Goal: Book appointment/travel/reservation

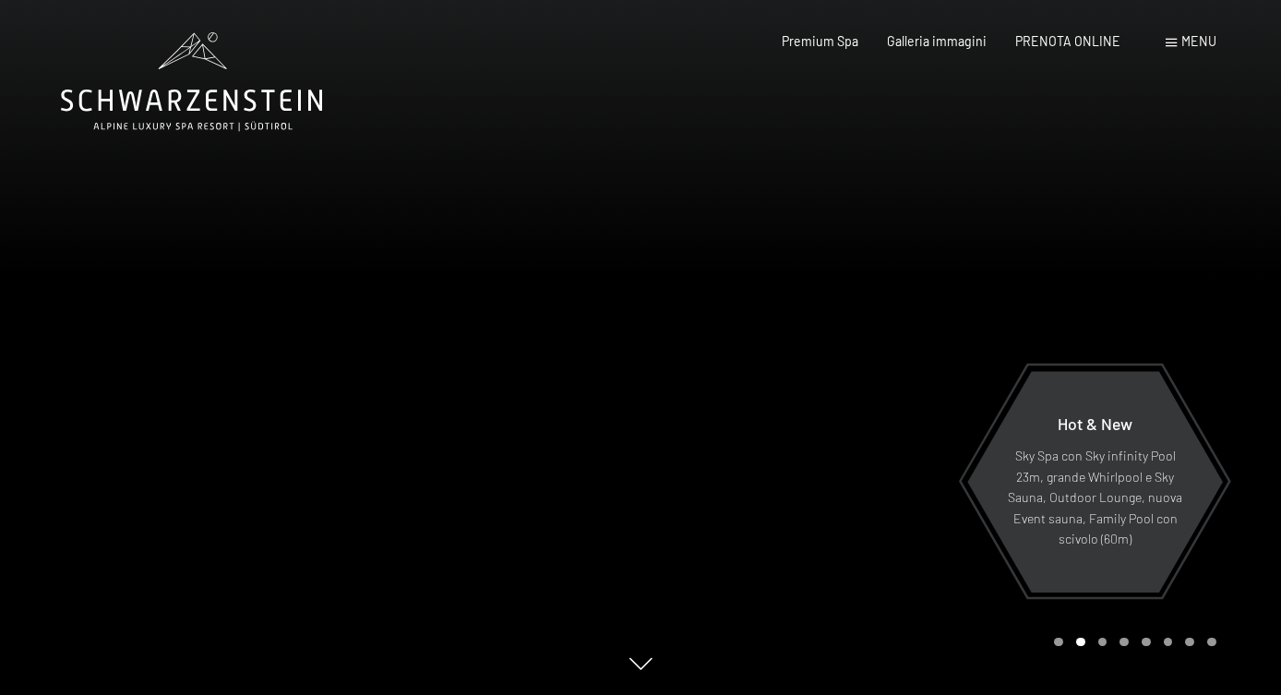
click at [1198, 44] on span "Menu" at bounding box center [1198, 41] width 35 height 16
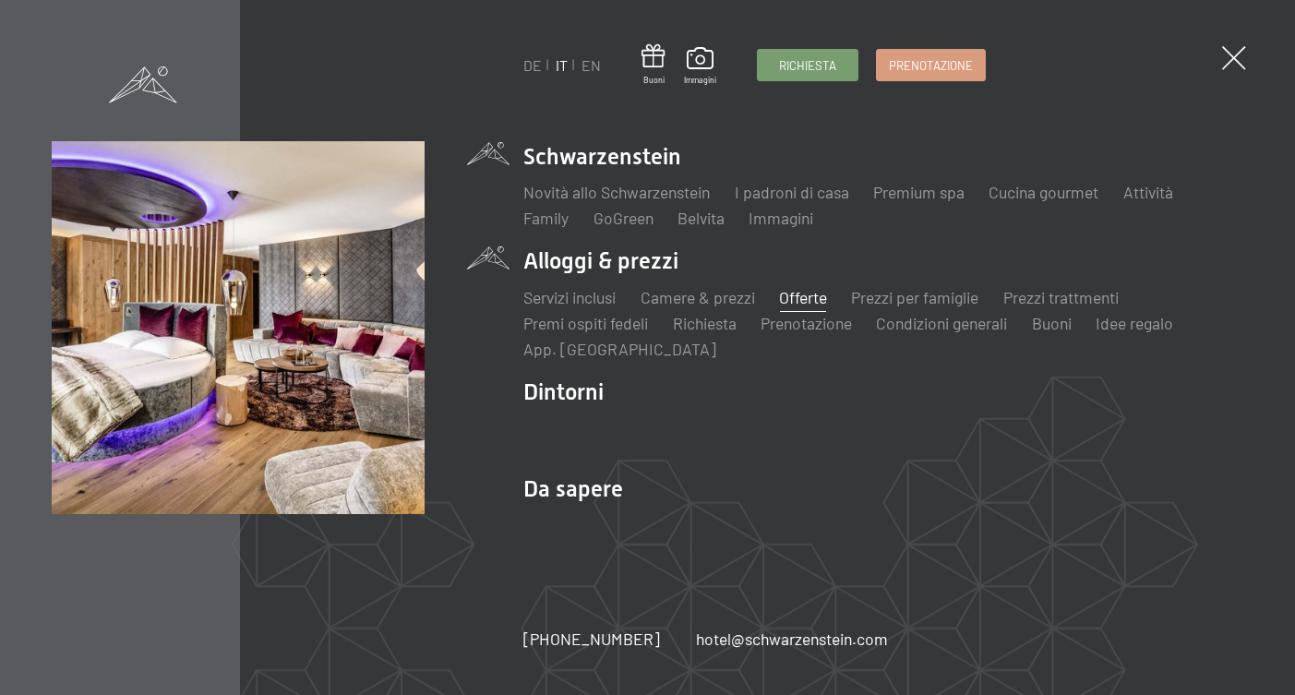
click at [795, 295] on link "Offerte" at bounding box center [803, 297] width 48 height 20
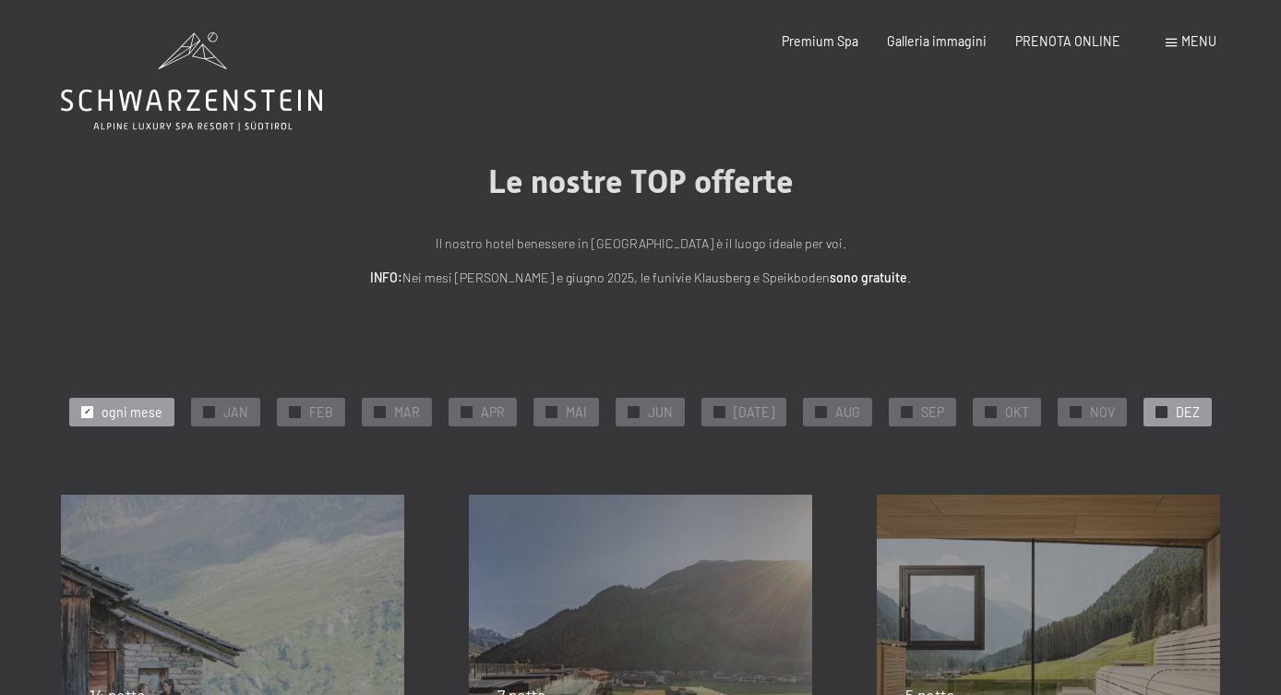
click at [1178, 409] on span "DEZ" at bounding box center [1188, 412] width 24 height 18
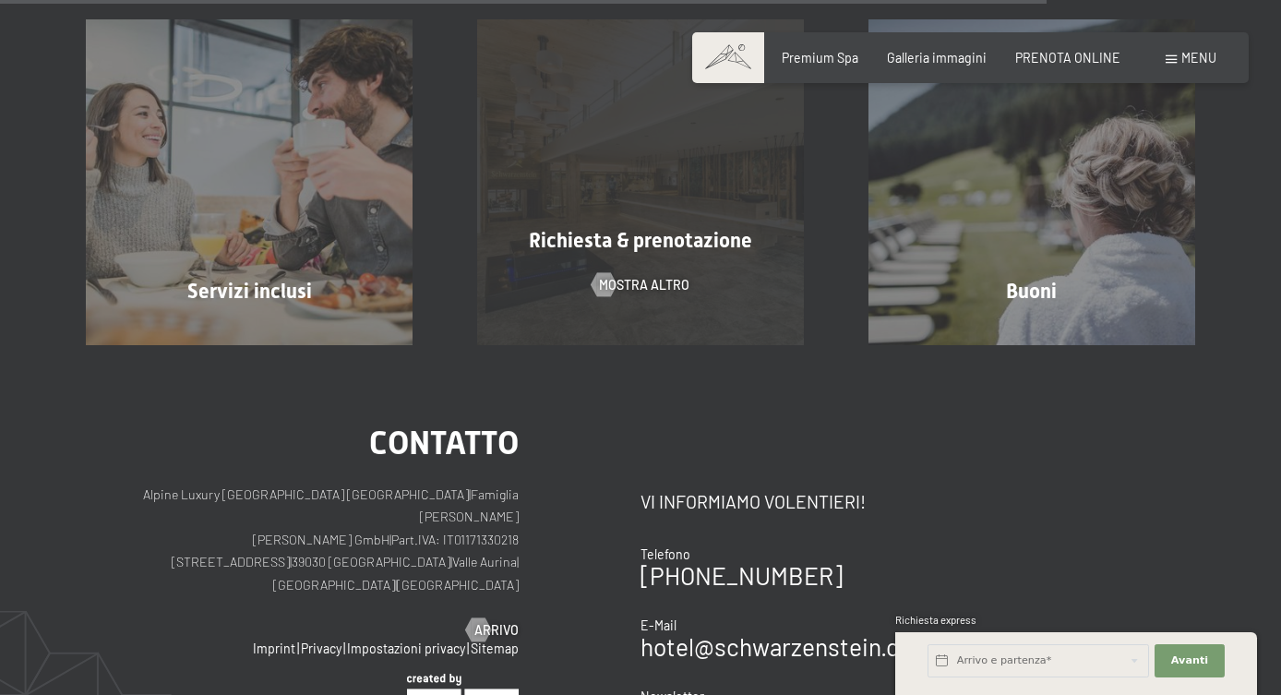
scroll to position [1846, 0]
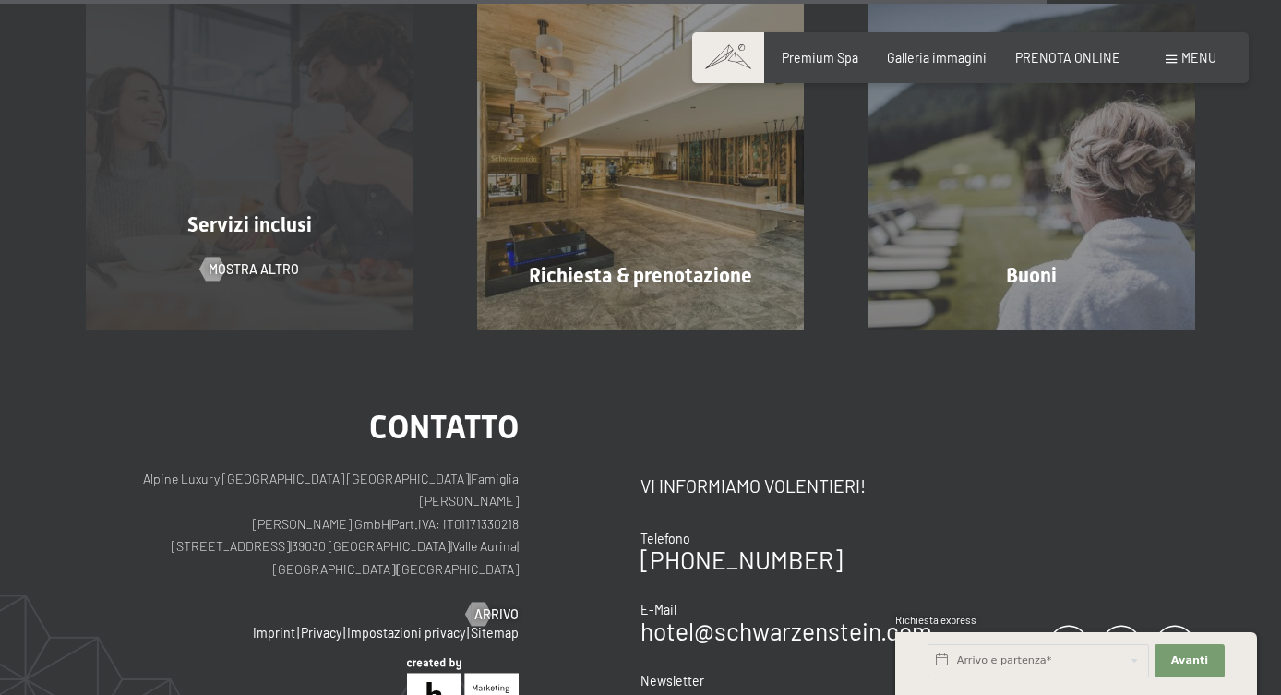
click at [201, 161] on div "Servizi inclusi mostra altro" at bounding box center [249, 167] width 391 height 326
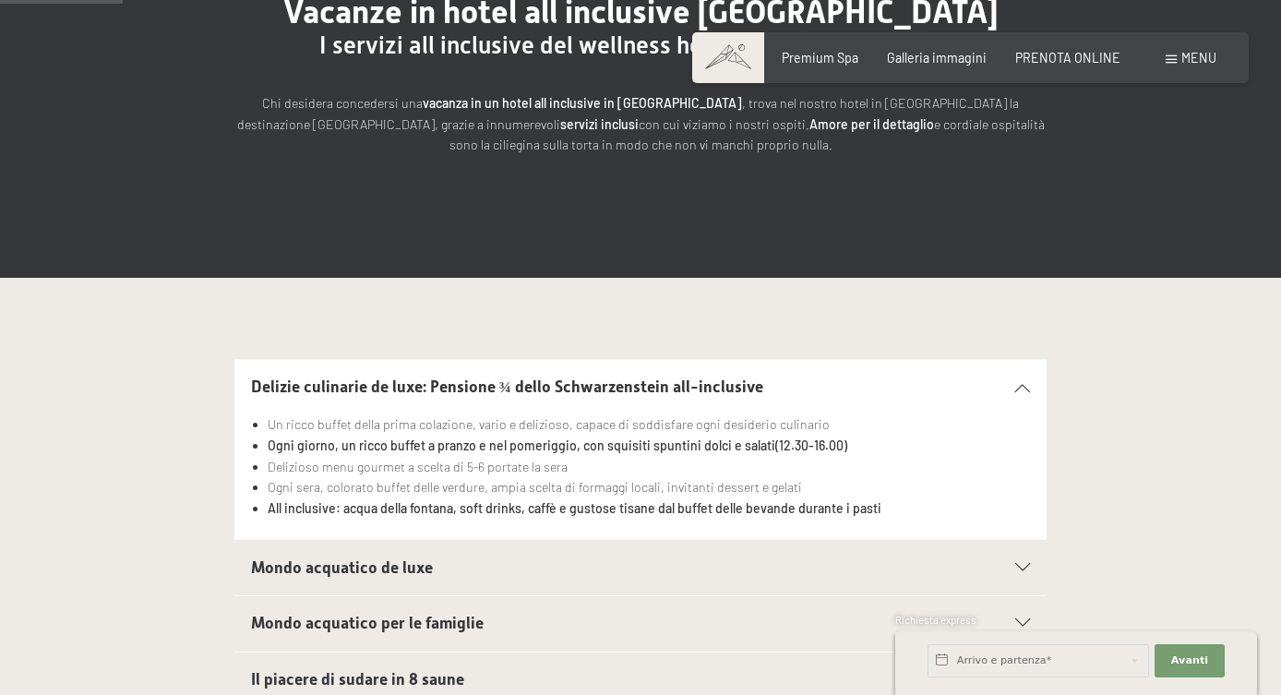
scroll to position [307, 0]
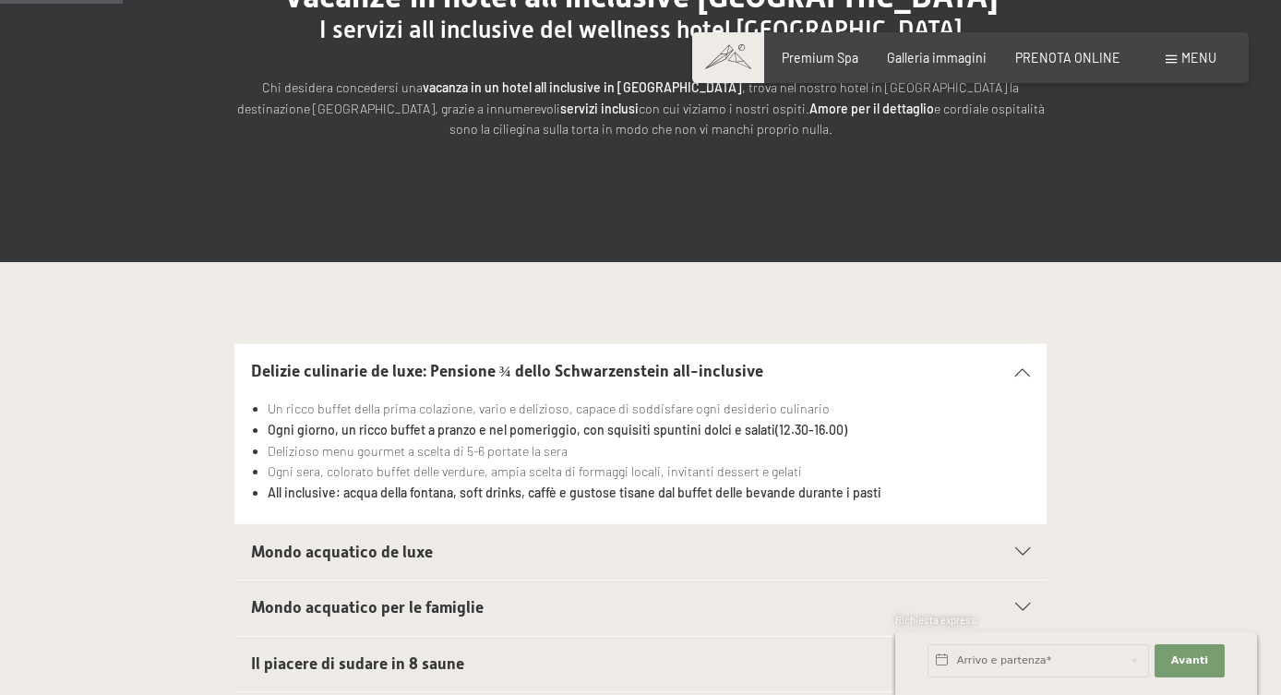
click at [669, 552] on h2 "Mondo acquatico de luxe" at bounding box center [602, 552] width 702 height 23
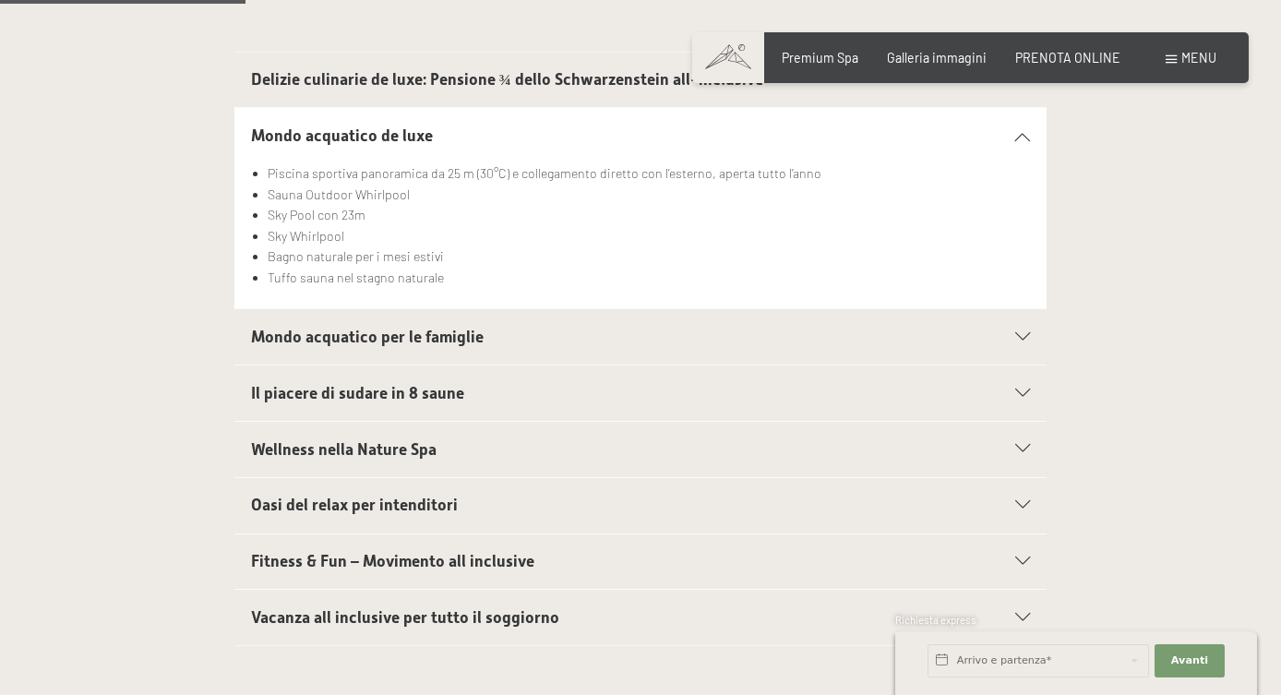
scroll to position [616, 0]
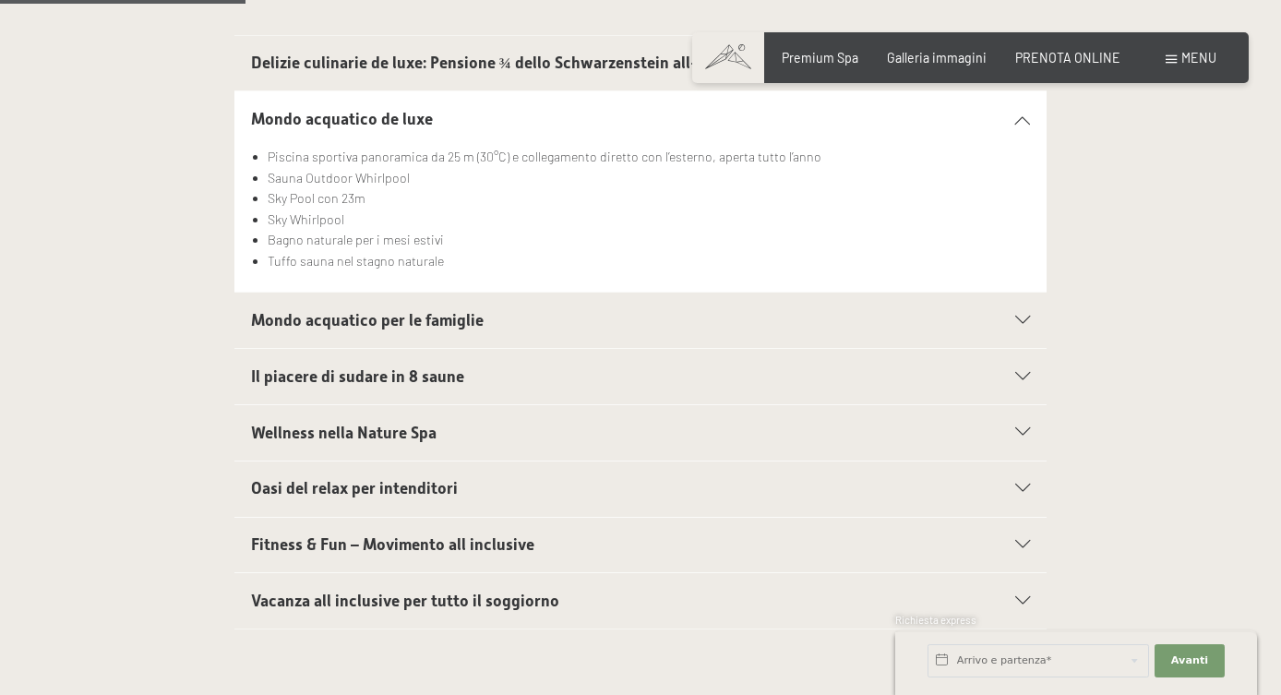
click at [498, 328] on h2 "Mondo acquatico per le famiglie" at bounding box center [602, 320] width 702 height 23
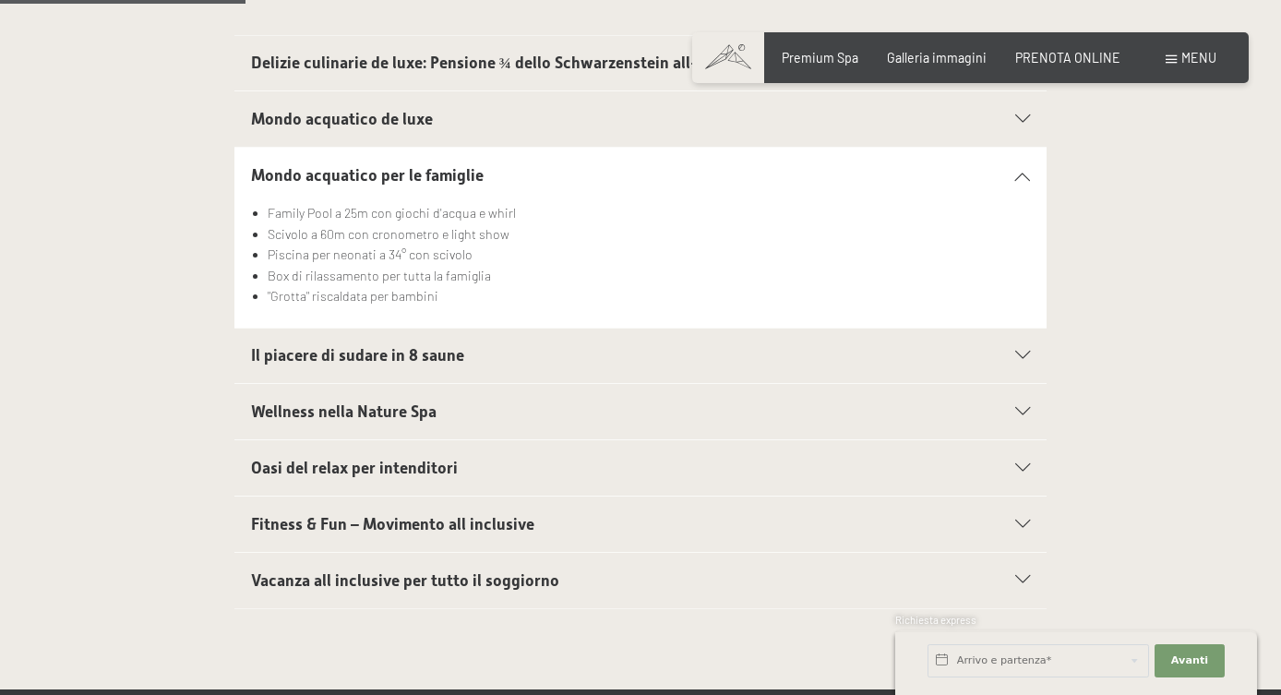
click at [514, 360] on h2 "Il piacere di sudare in 8 saune" at bounding box center [602, 355] width 702 height 23
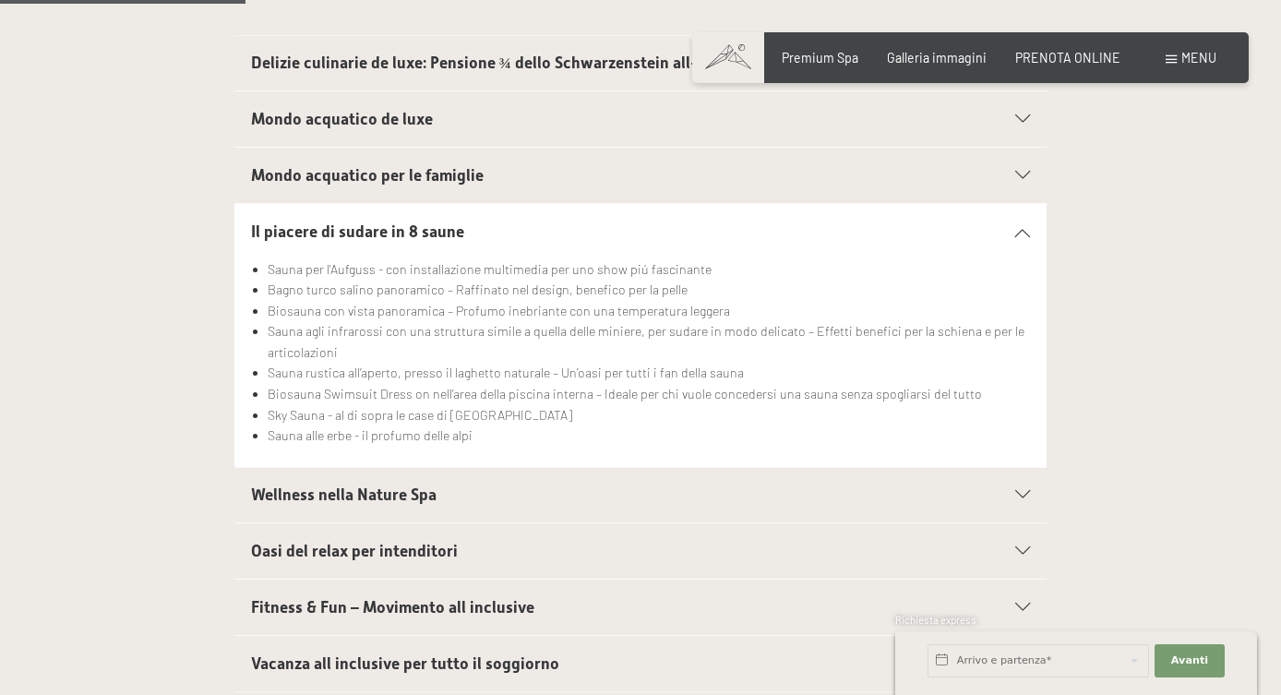
click at [501, 505] on h2 "Wellness nella Nature Spa" at bounding box center [602, 495] width 702 height 23
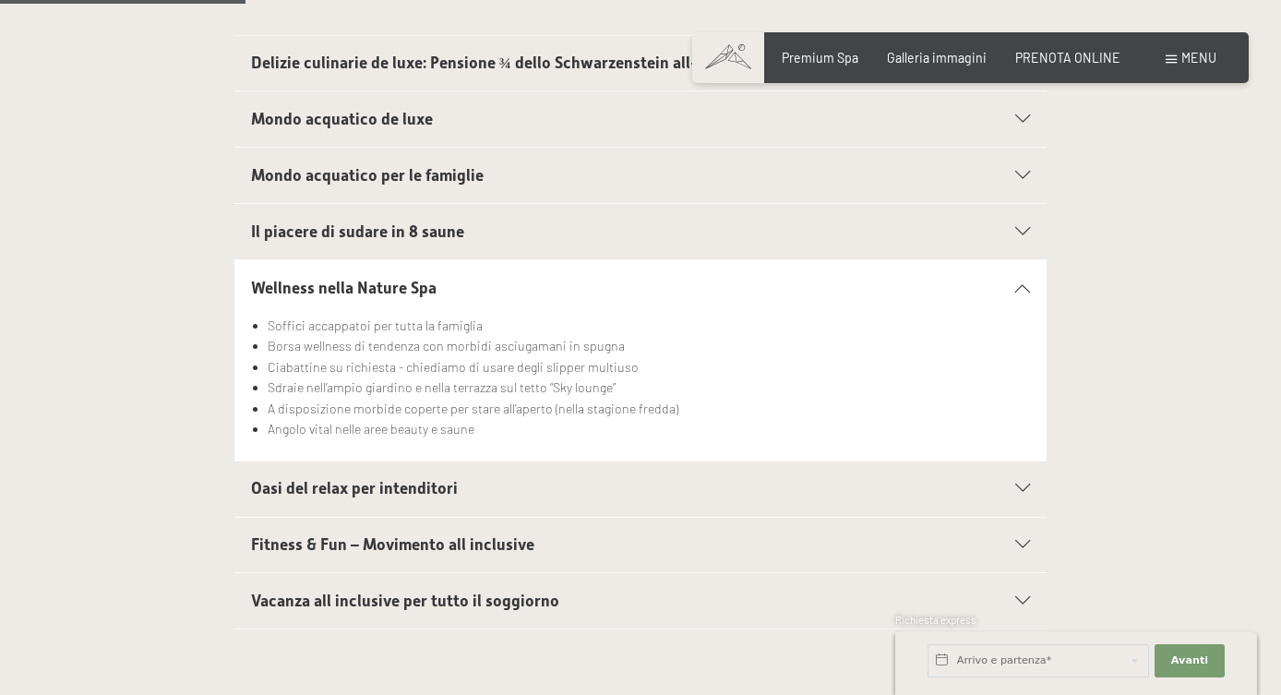
click at [501, 498] on h2 "Oasi del relax per intenditori" at bounding box center [602, 488] width 702 height 23
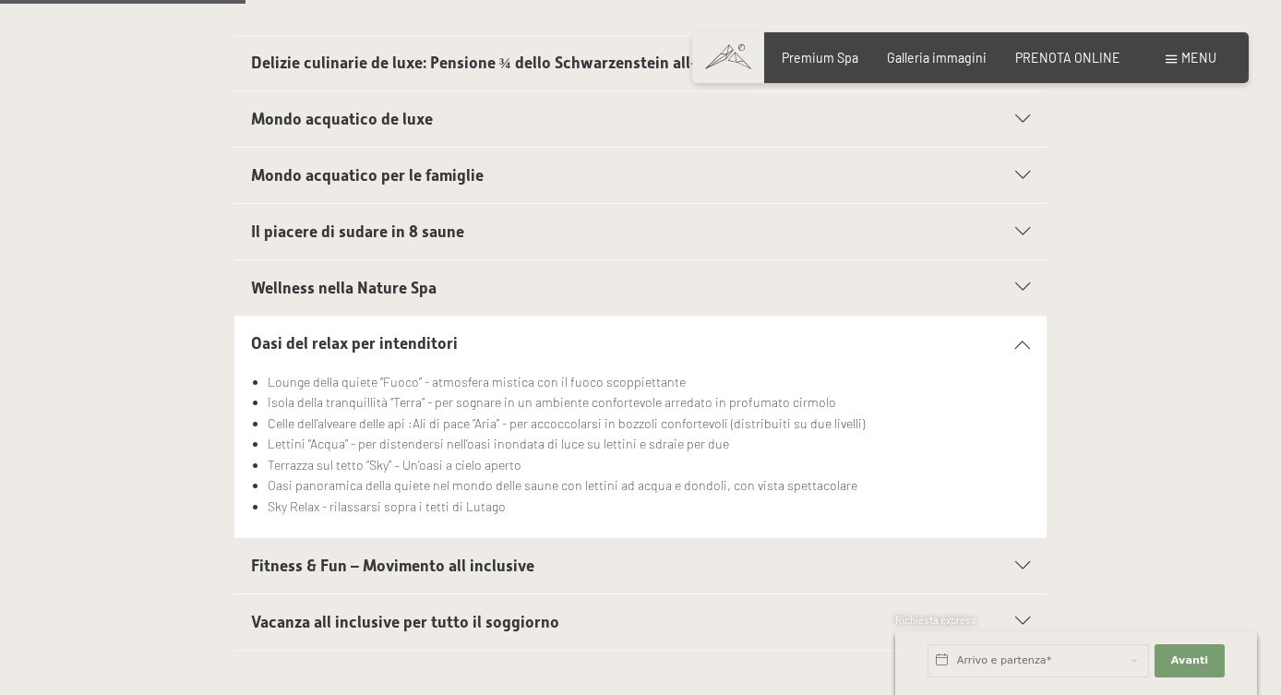
click at [558, 580] on div "Fitness & Fun – Movimento all inclusive" at bounding box center [641, 565] width 780 height 55
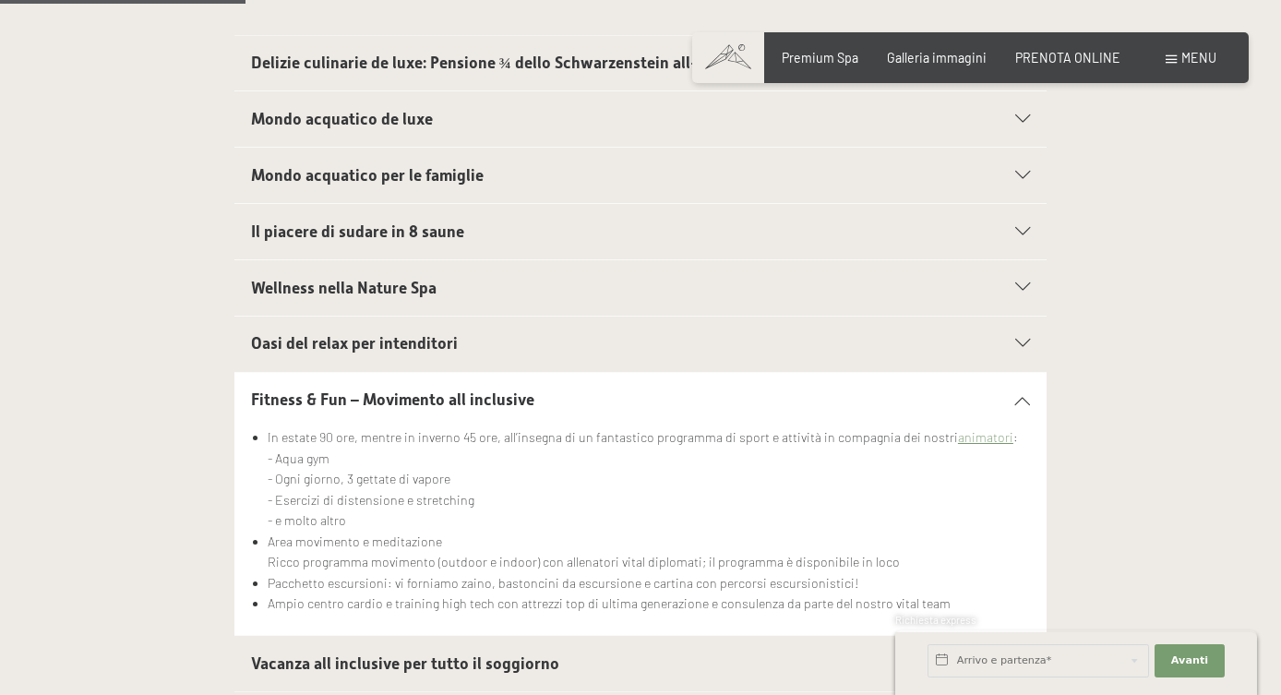
click at [515, 535] on li "Area movimento e meditazione Ricco programma movimento (outdoor e indoor) con a…" at bounding box center [649, 553] width 763 height 42
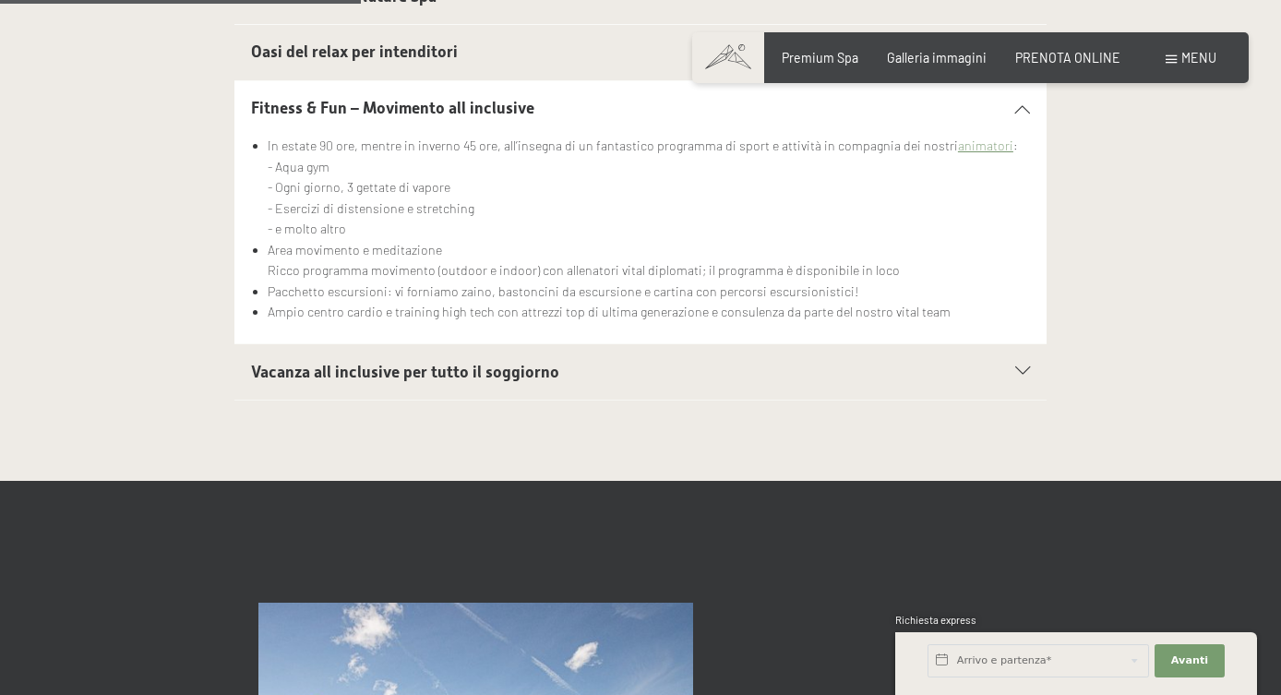
scroll to position [923, 0]
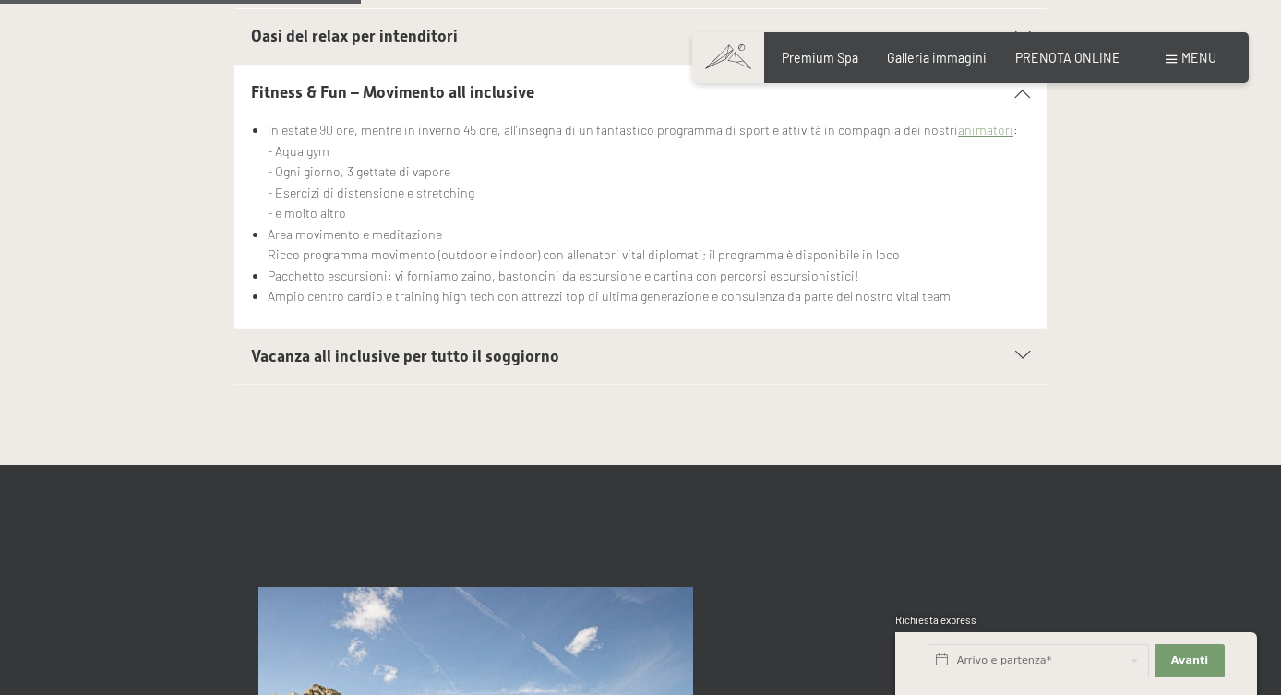
click at [410, 360] on span "Vacanza all inclusive per tutto il soggiorno" at bounding box center [405, 356] width 308 height 18
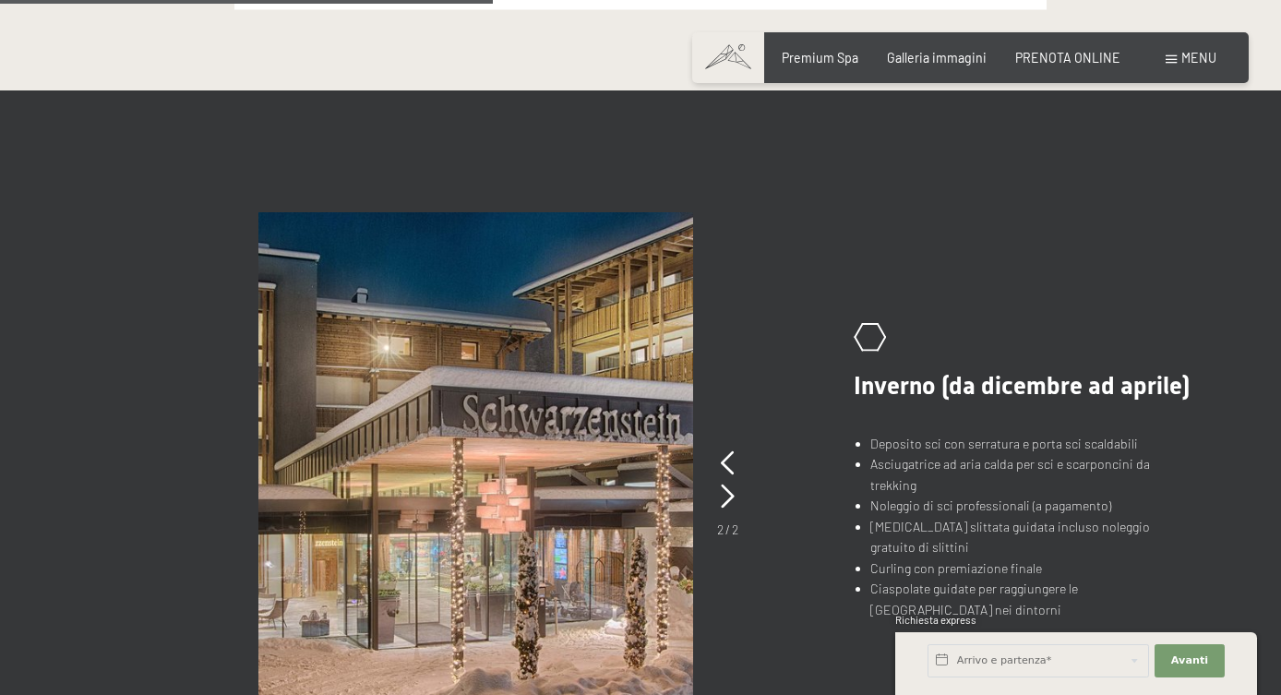
scroll to position [1230, 0]
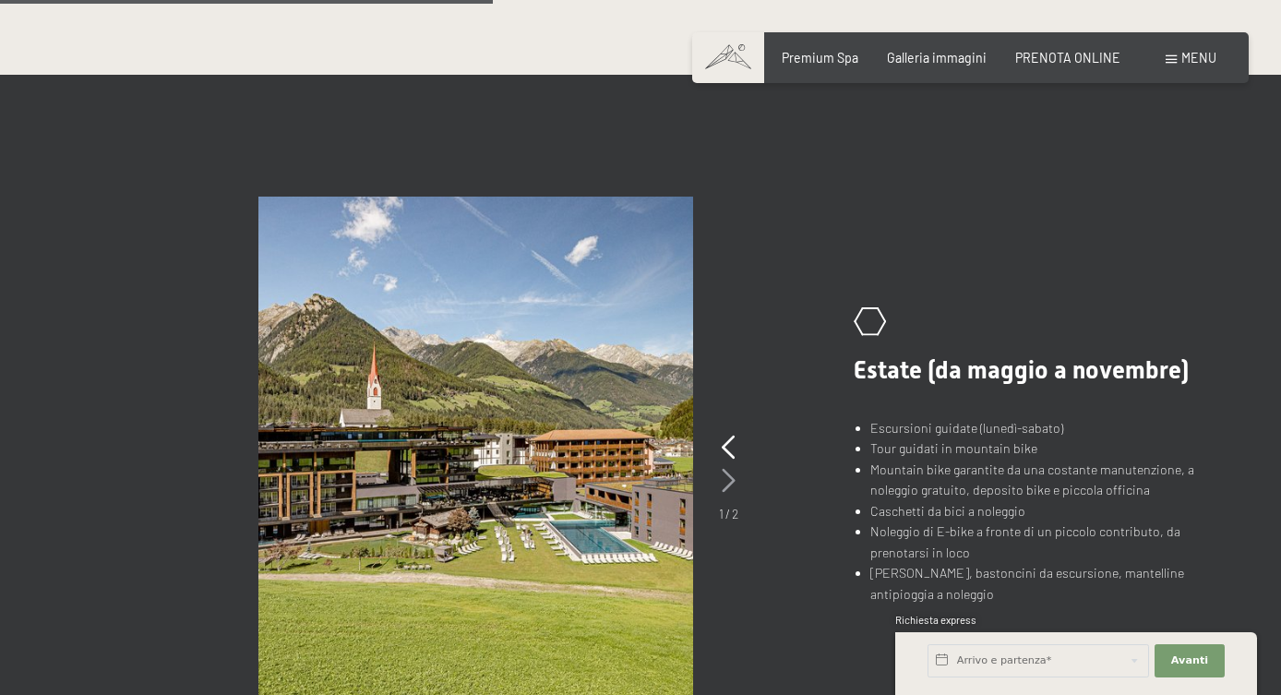
click at [726, 484] on icon at bounding box center [729, 481] width 14 height 24
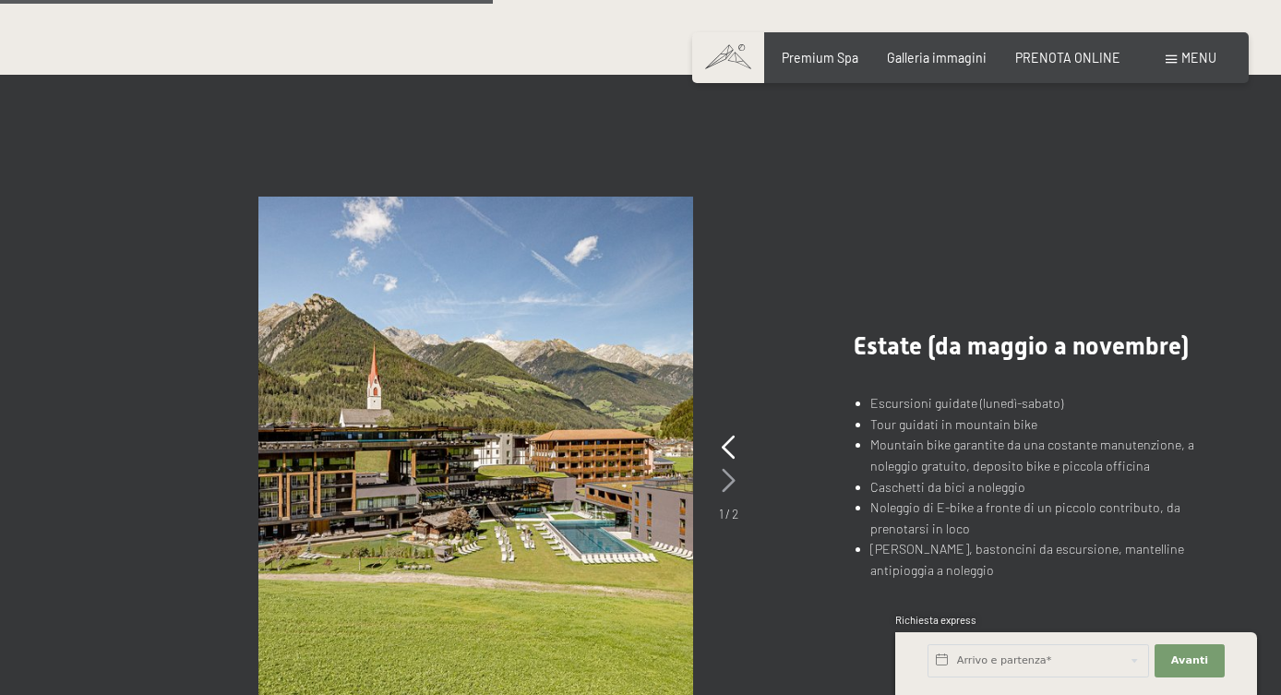
click at [726, 484] on icon at bounding box center [729, 481] width 14 height 24
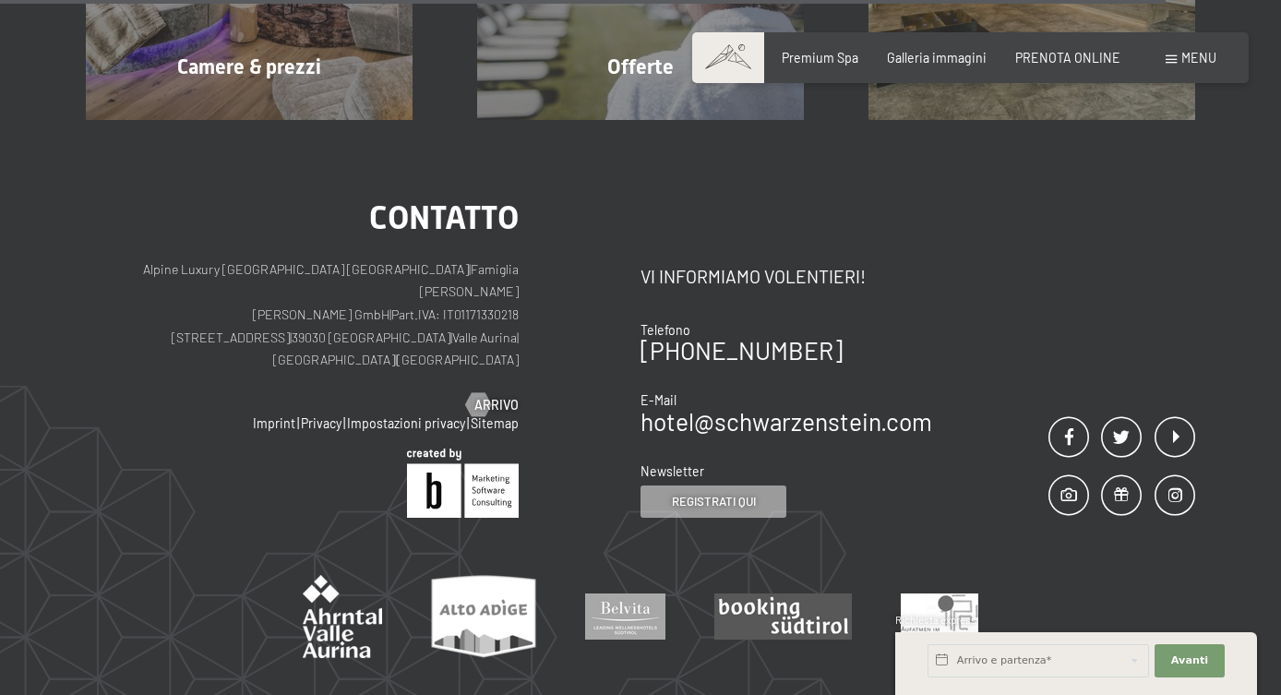
scroll to position [2769, 0]
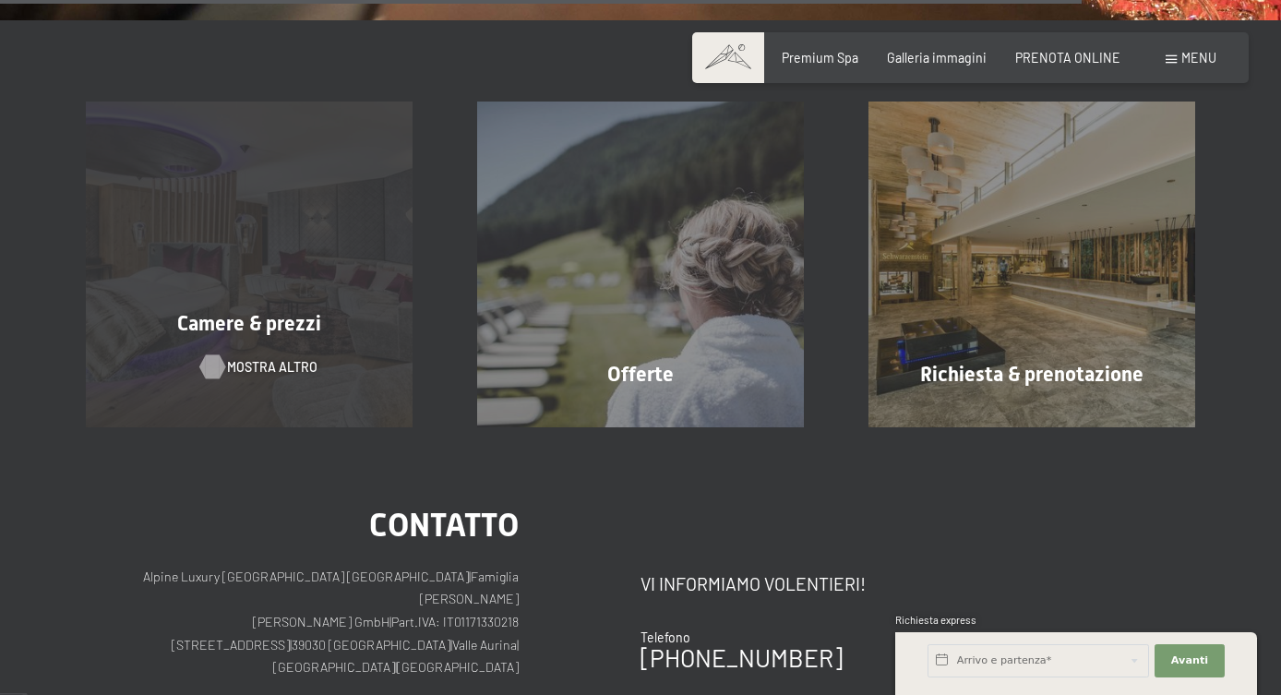
click at [205, 358] on div at bounding box center [212, 367] width 14 height 24
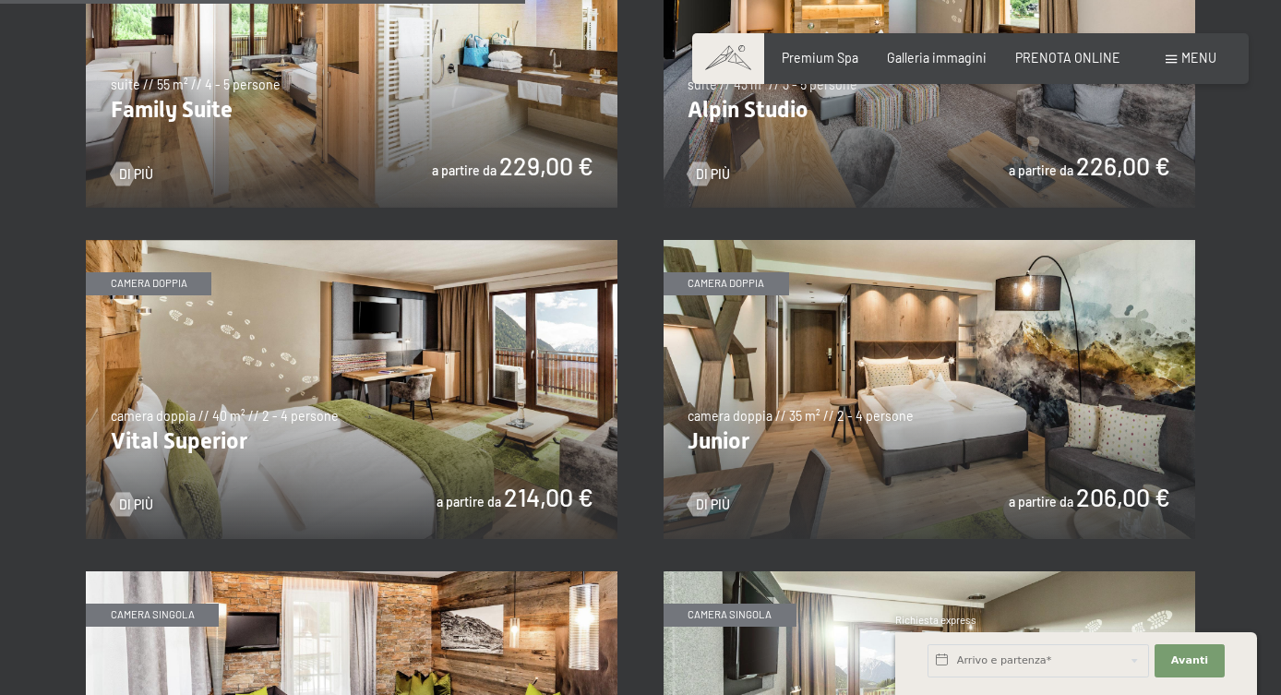
scroll to position [1846, 0]
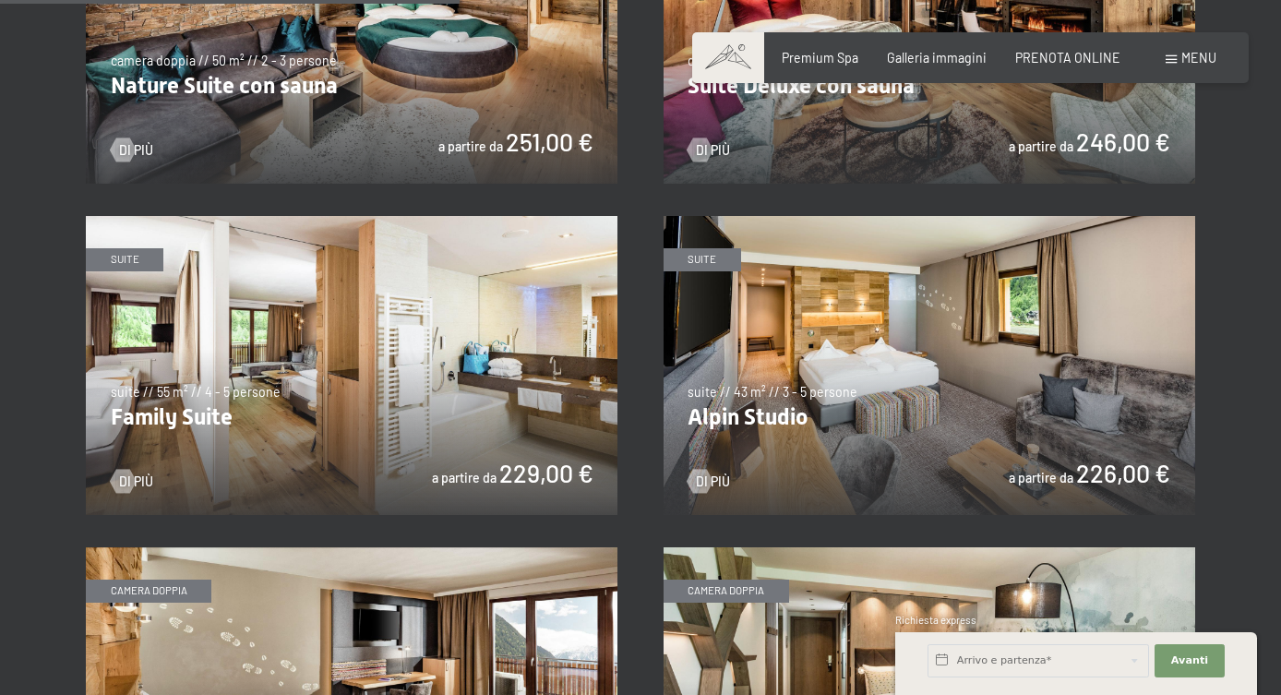
click at [931, 453] on img at bounding box center [930, 365] width 532 height 299
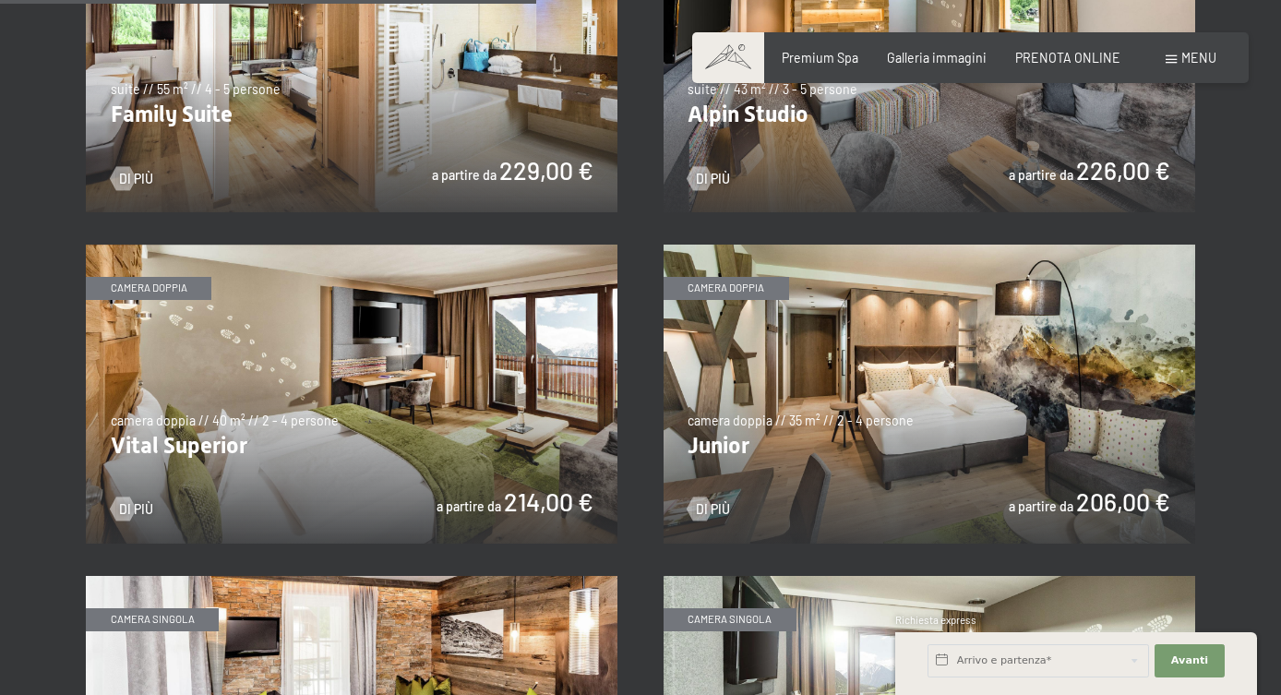
scroll to position [2153, 0]
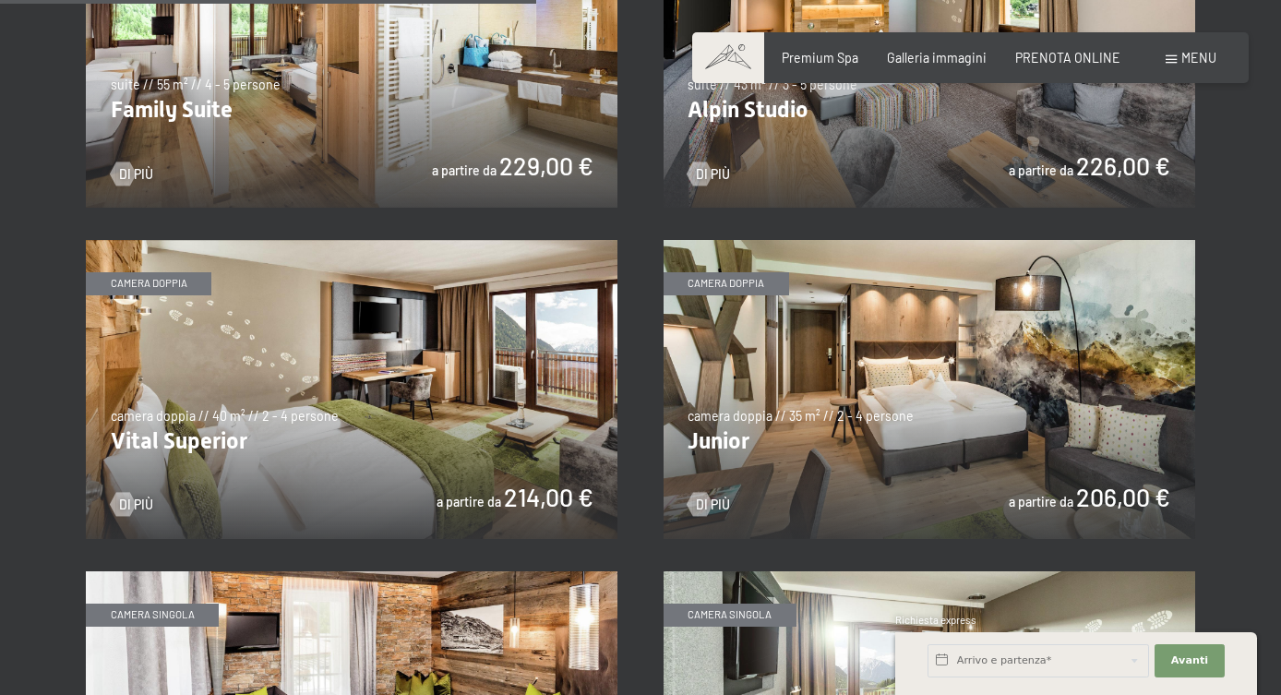
click at [913, 444] on img at bounding box center [930, 389] width 532 height 299
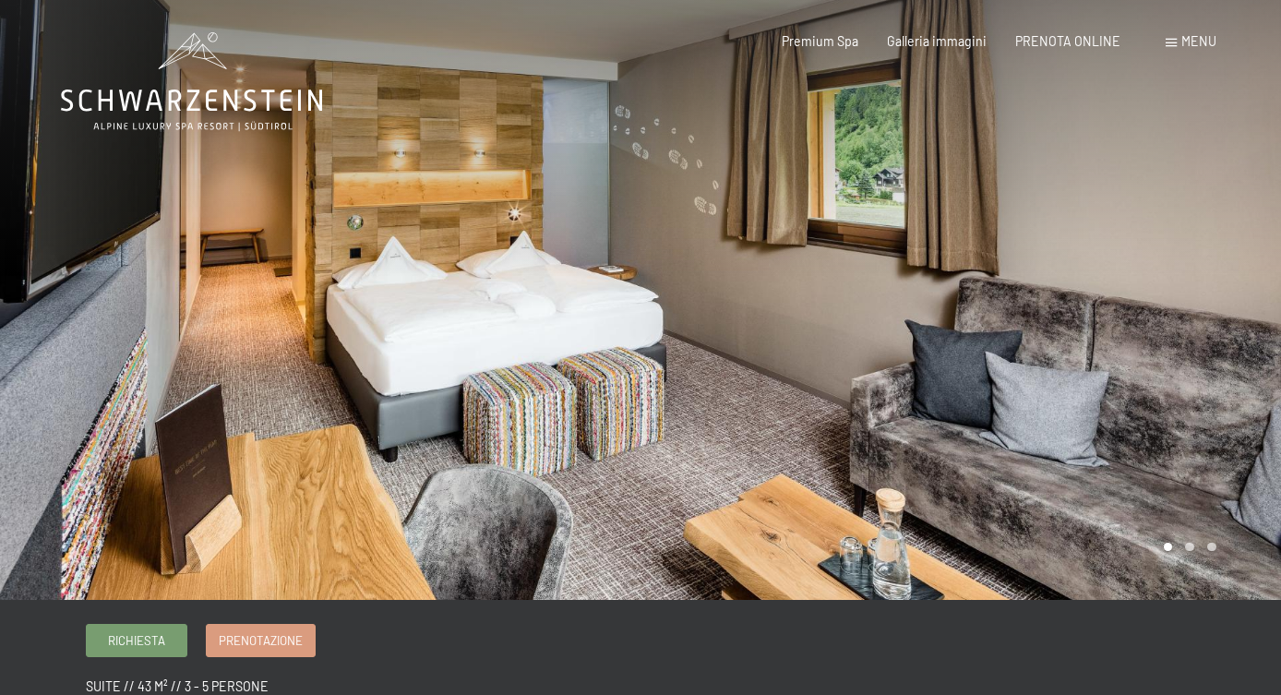
click at [1207, 425] on div at bounding box center [961, 300] width 641 height 600
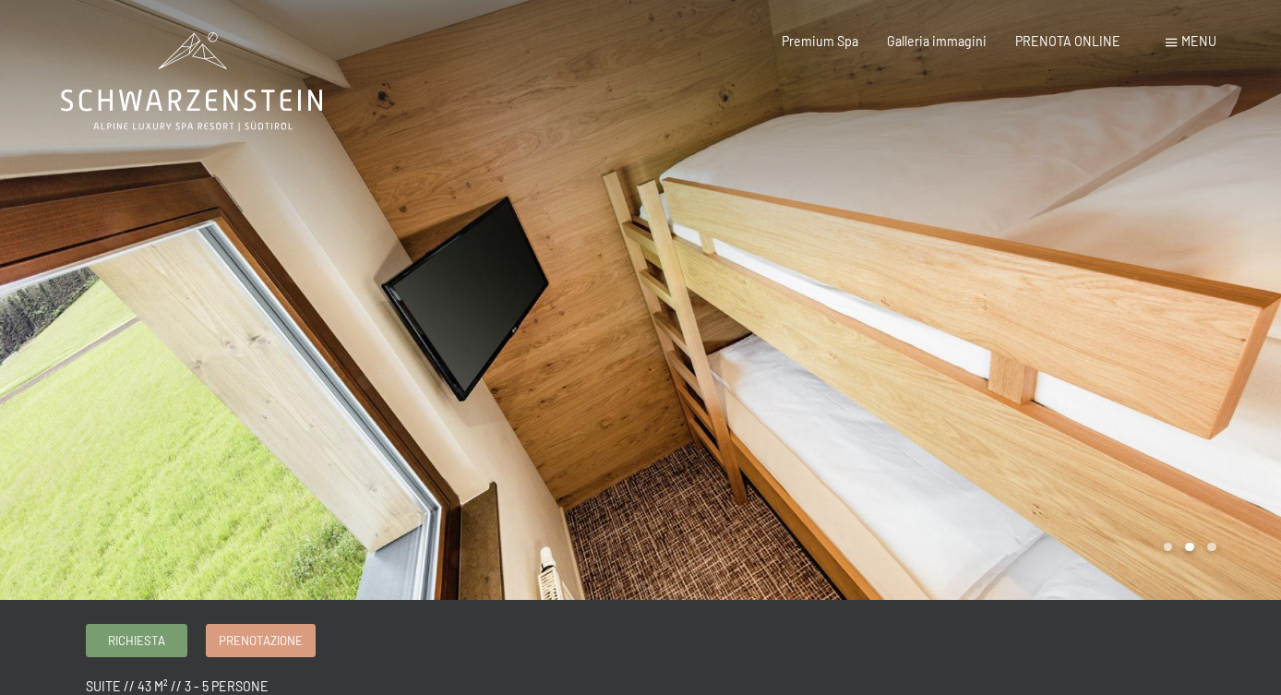
click at [1207, 425] on div at bounding box center [961, 300] width 641 height 600
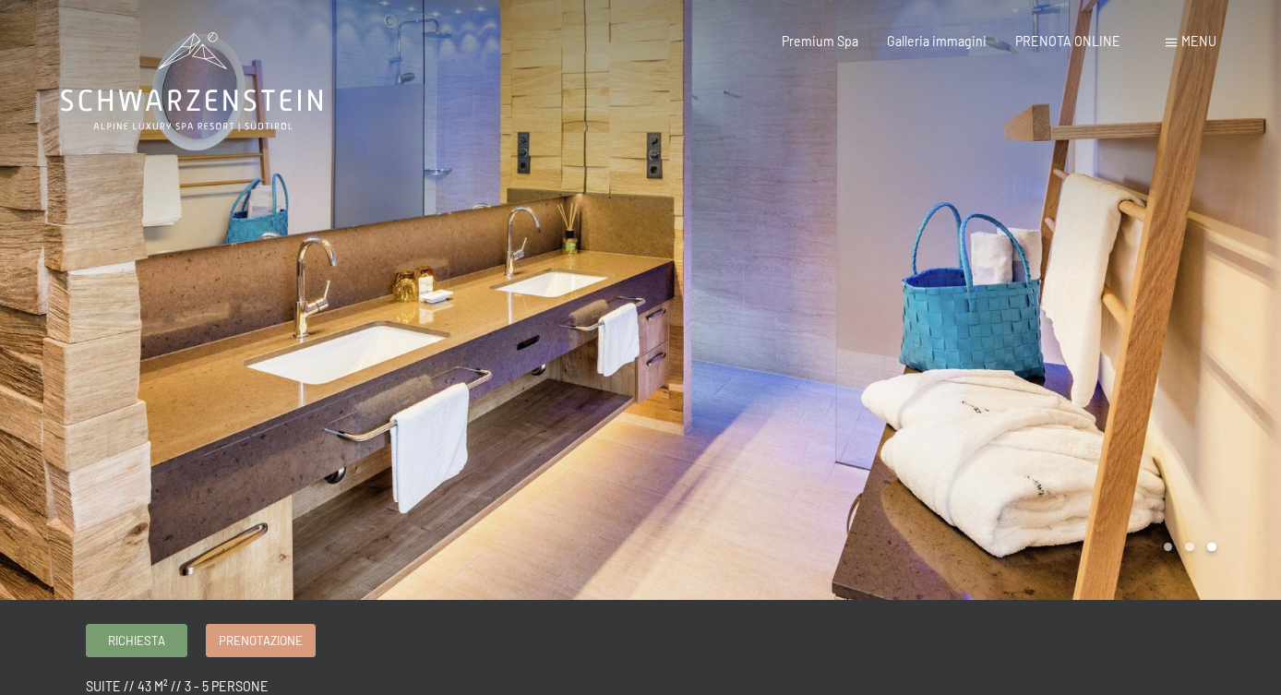
click at [1207, 425] on div at bounding box center [961, 300] width 641 height 600
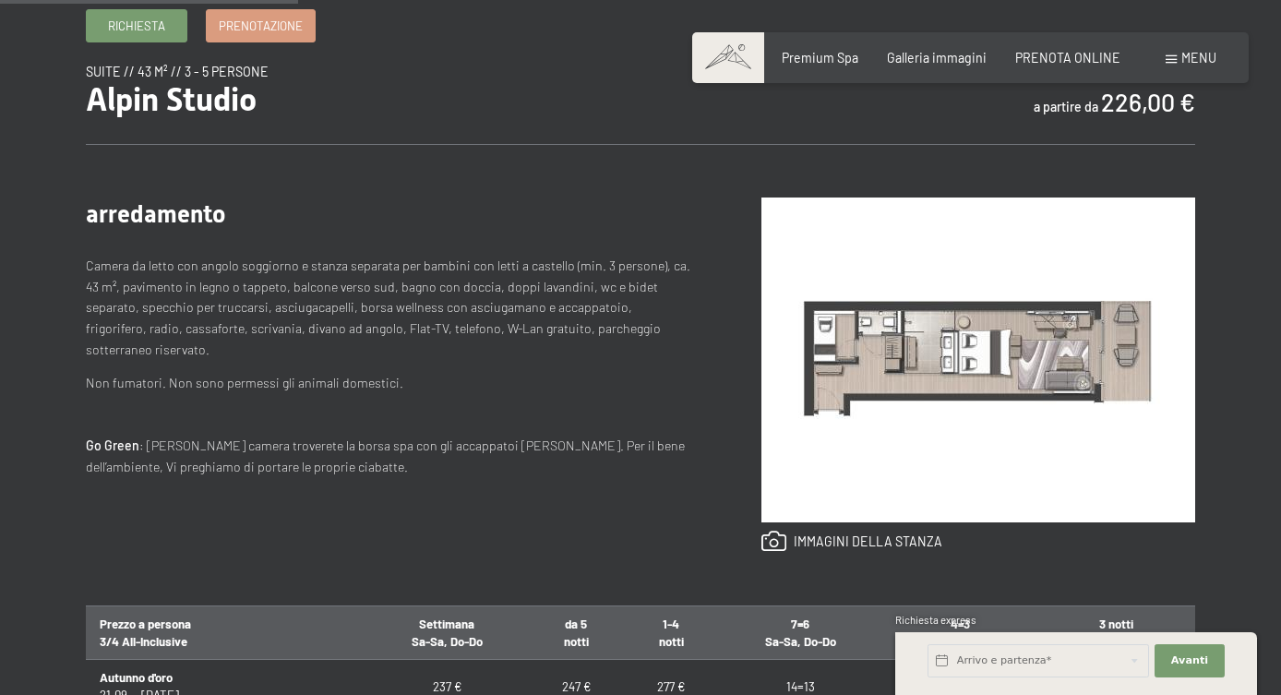
scroll to position [616, 0]
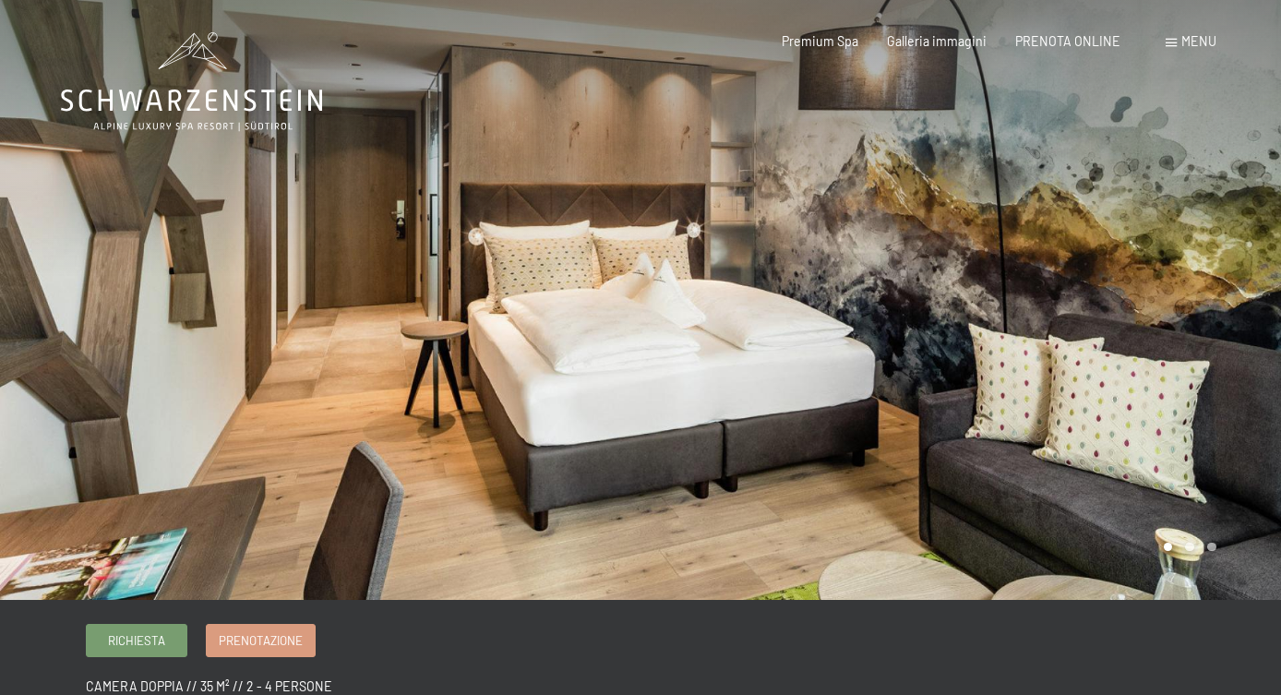
click at [1052, 448] on div at bounding box center [961, 300] width 641 height 600
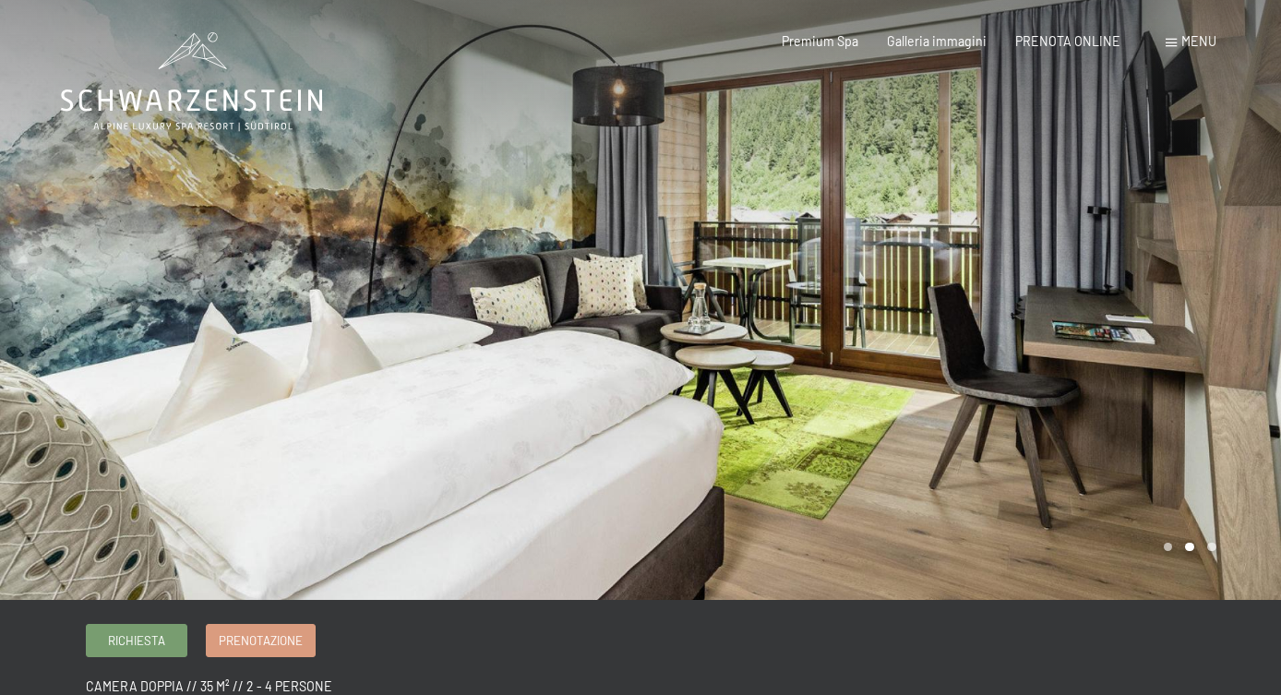
click at [1046, 445] on div at bounding box center [961, 300] width 641 height 600
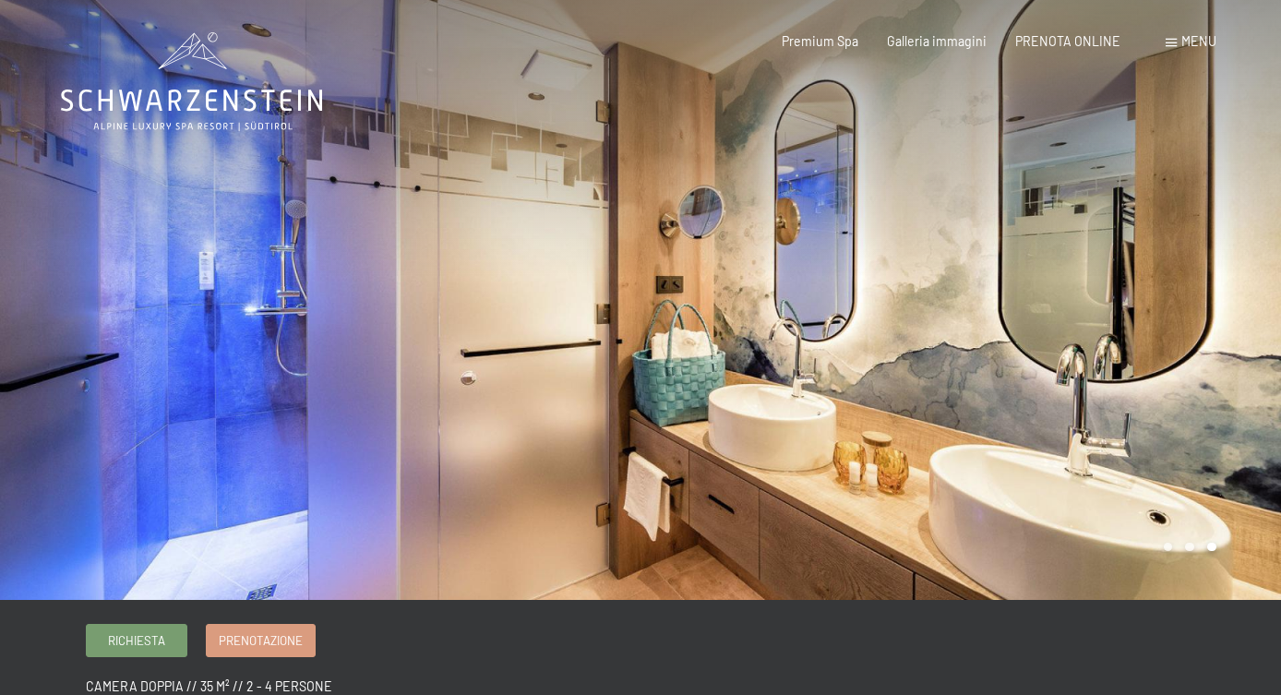
click at [1041, 445] on div at bounding box center [961, 300] width 641 height 600
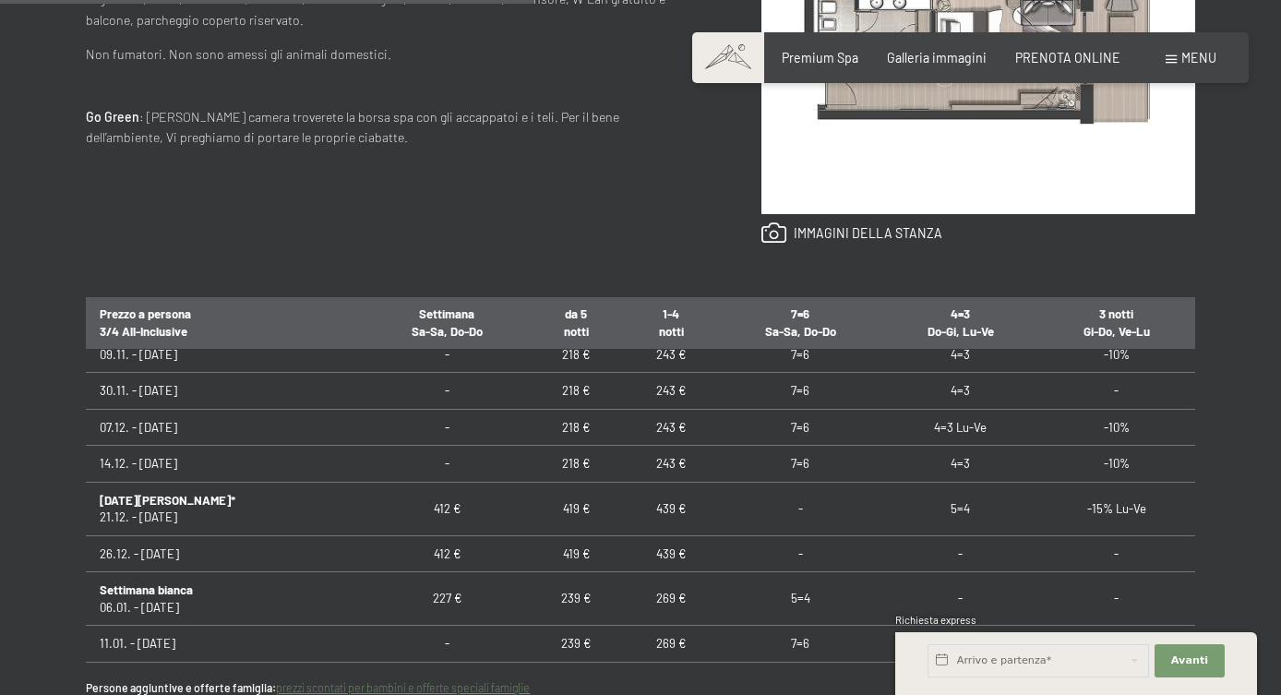
scroll to position [307, 0]
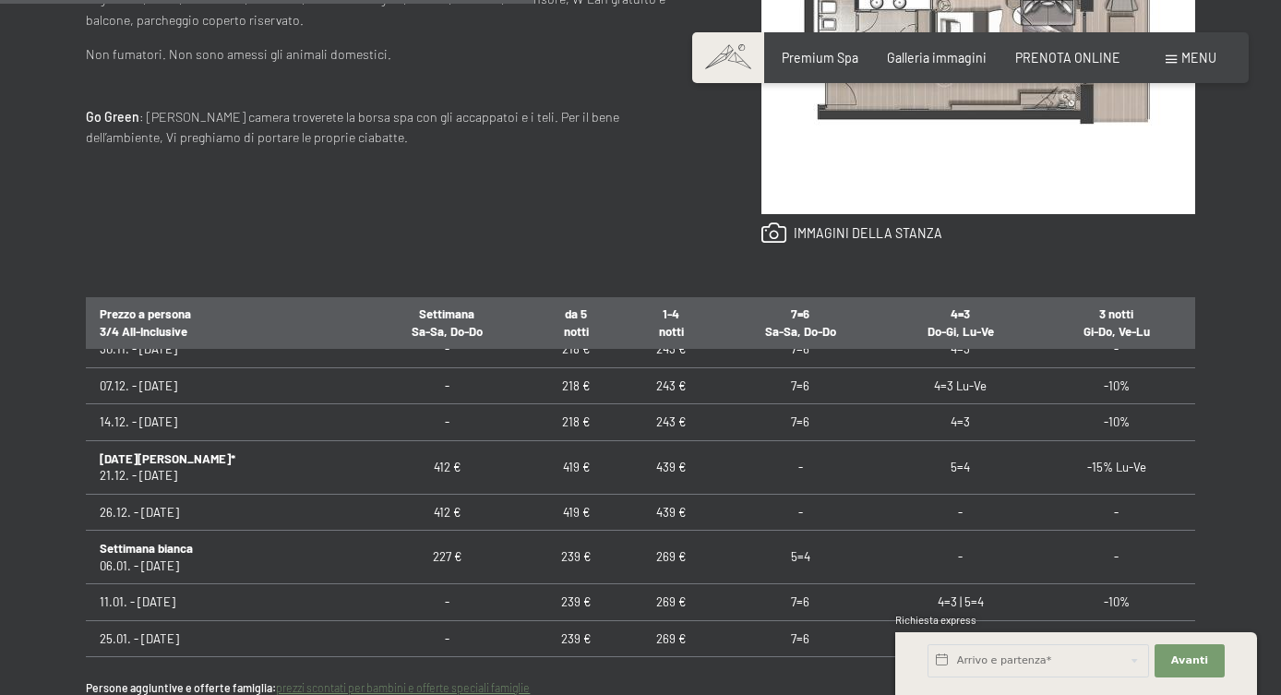
click at [970, 472] on td "5=4" at bounding box center [960, 467] width 156 height 54
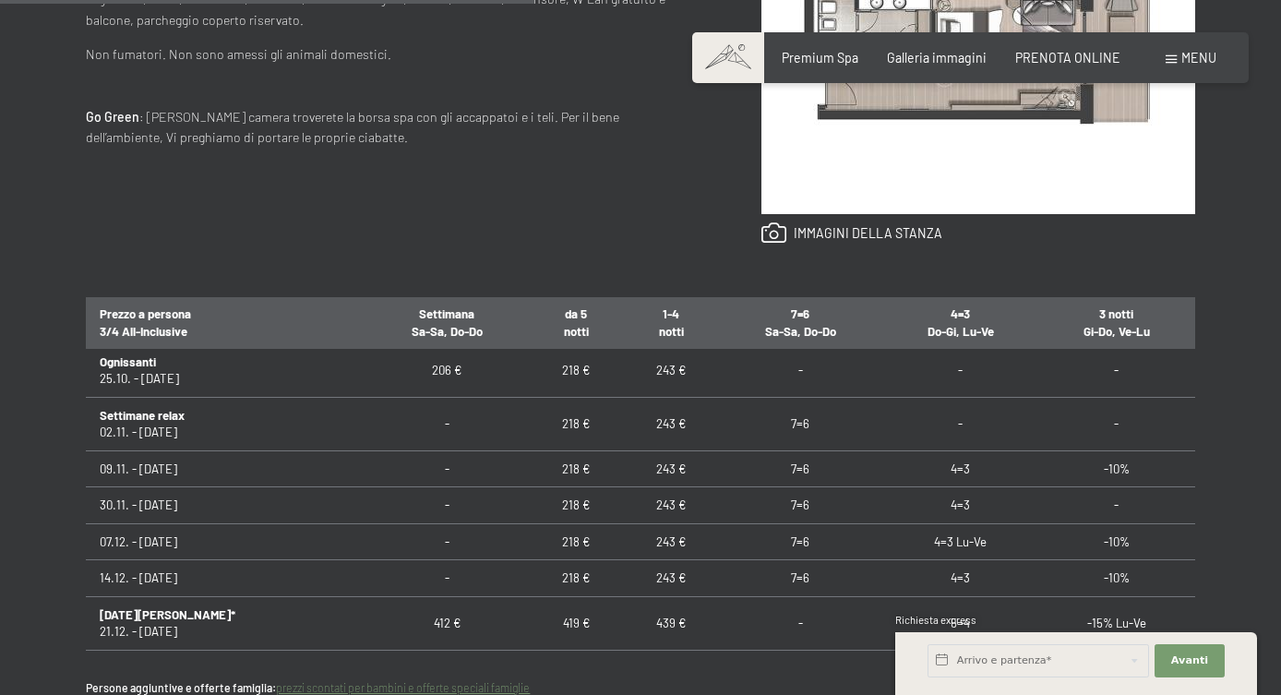
scroll to position [0, 0]
